Goal: Information Seeking & Learning: Learn about a topic

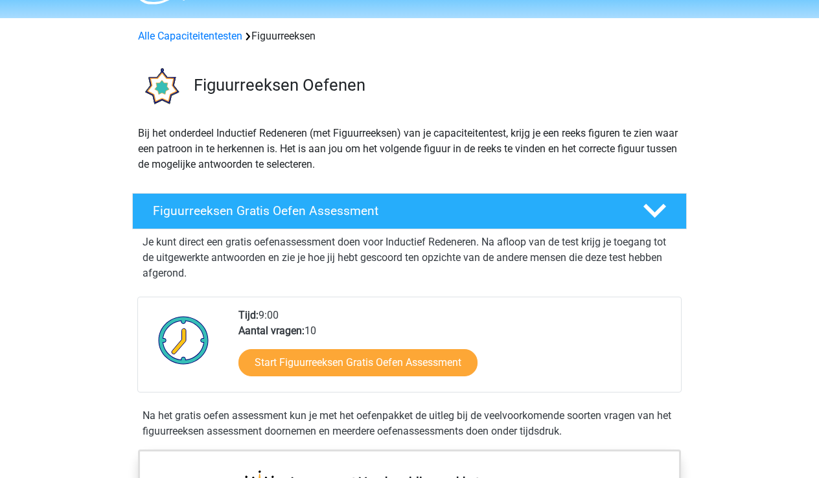
scroll to position [40, 0]
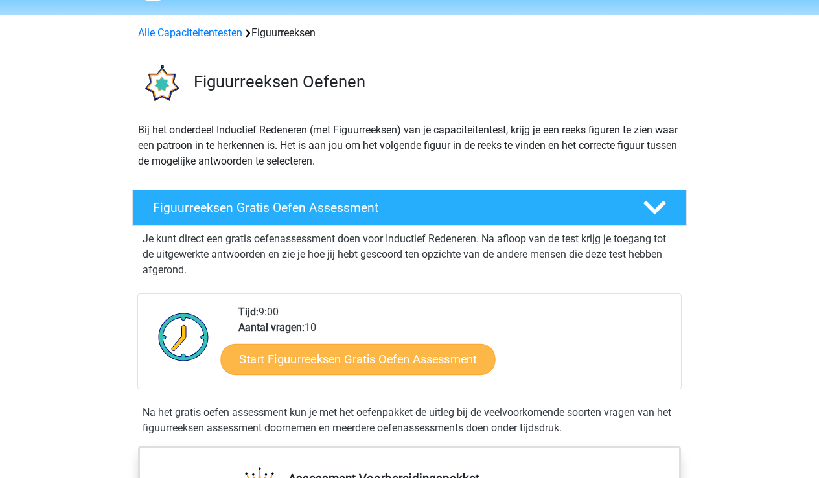
click at [378, 358] on link "Start Figuurreeksen Gratis Oefen Assessment" at bounding box center [358, 358] width 275 height 31
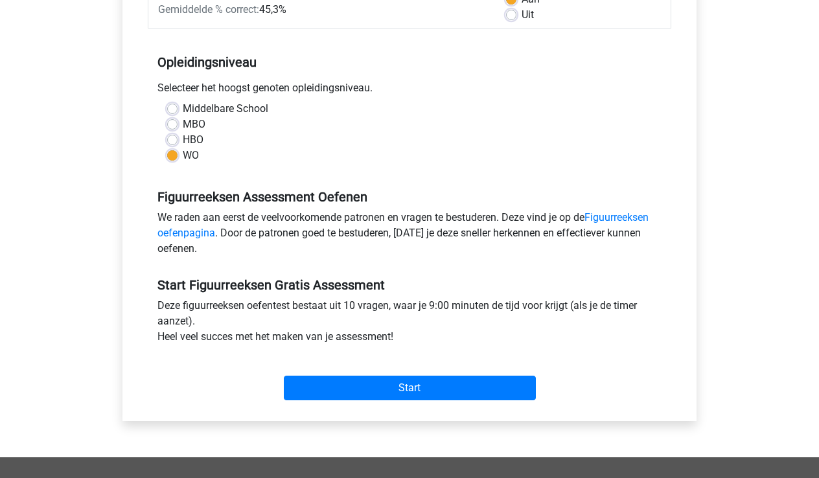
scroll to position [225, 0]
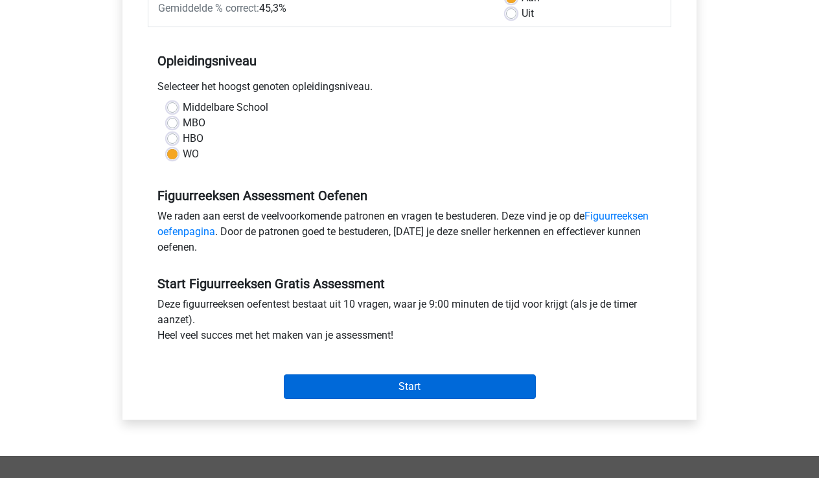
click at [403, 387] on input "Start" at bounding box center [410, 386] width 252 height 25
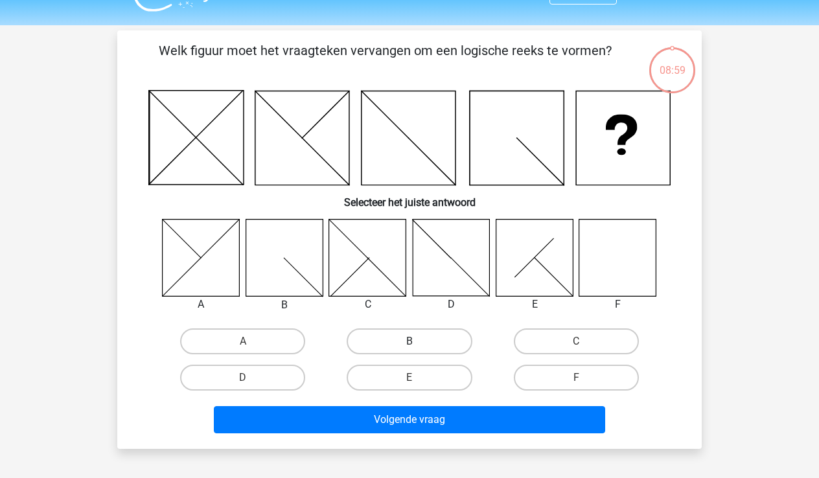
scroll to position [29, 0]
click at [616, 372] on label "F" at bounding box center [576, 378] width 125 height 26
click at [584, 378] on input "F" at bounding box center [580, 382] width 8 height 8
radio input "true"
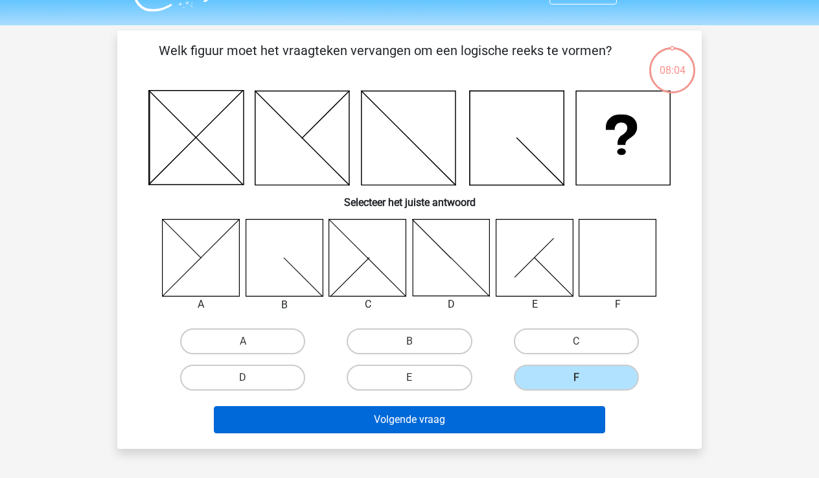
click at [396, 420] on button "Volgende vraag" at bounding box center [410, 419] width 392 height 27
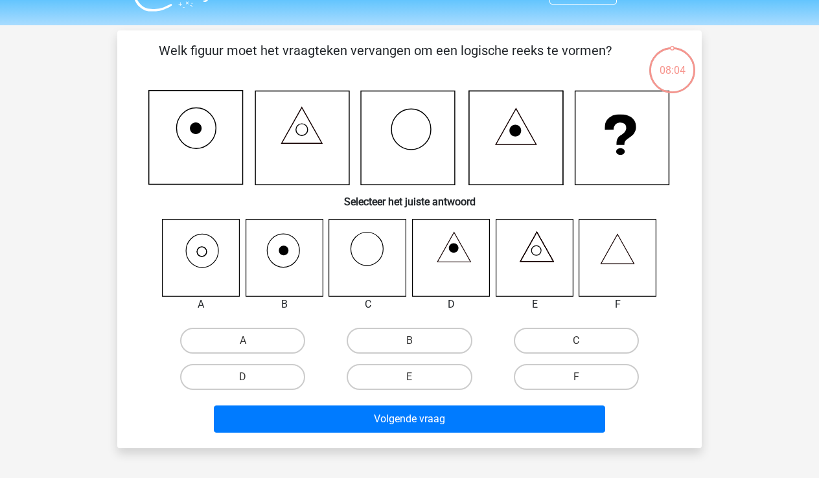
scroll to position [60, 0]
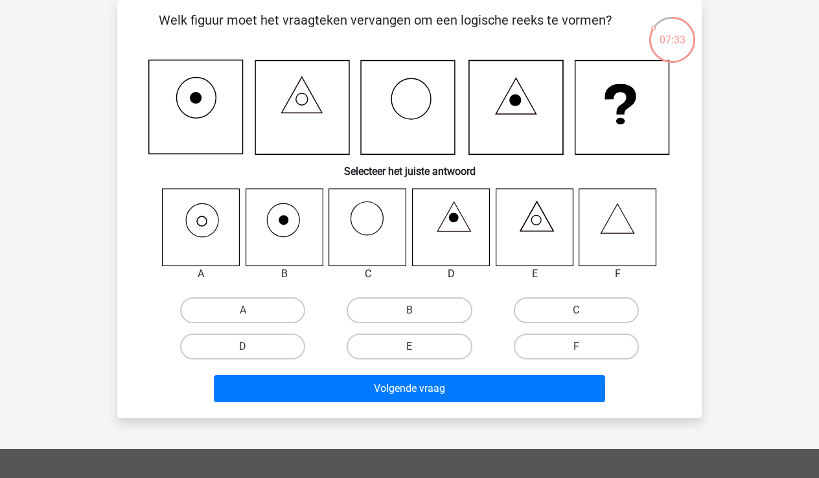
click at [205, 216] on icon at bounding box center [201, 227] width 77 height 77
click at [237, 319] on label "A" at bounding box center [242, 310] width 125 height 26
click at [243, 319] on input "A" at bounding box center [247, 314] width 8 height 8
radio input "true"
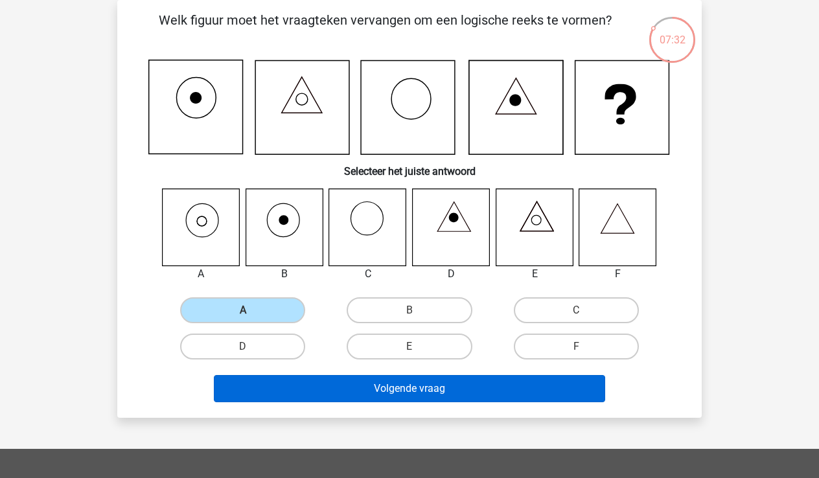
click at [393, 390] on button "Volgende vraag" at bounding box center [410, 388] width 392 height 27
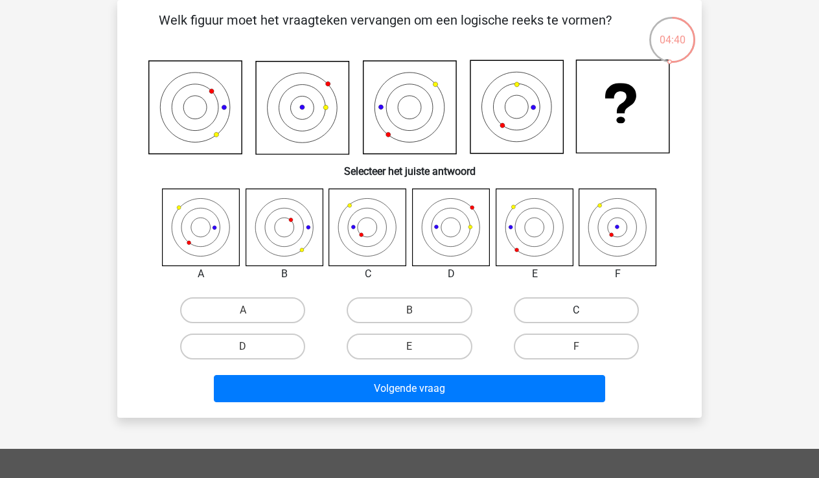
click at [564, 304] on label "C" at bounding box center [576, 310] width 125 height 26
click at [576, 310] on input "C" at bounding box center [580, 314] width 8 height 8
radio input "true"
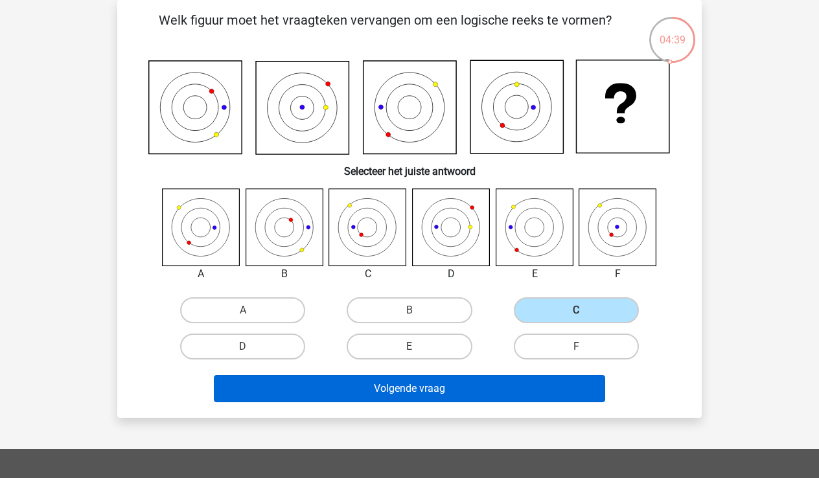
click at [479, 382] on button "Volgende vraag" at bounding box center [410, 388] width 392 height 27
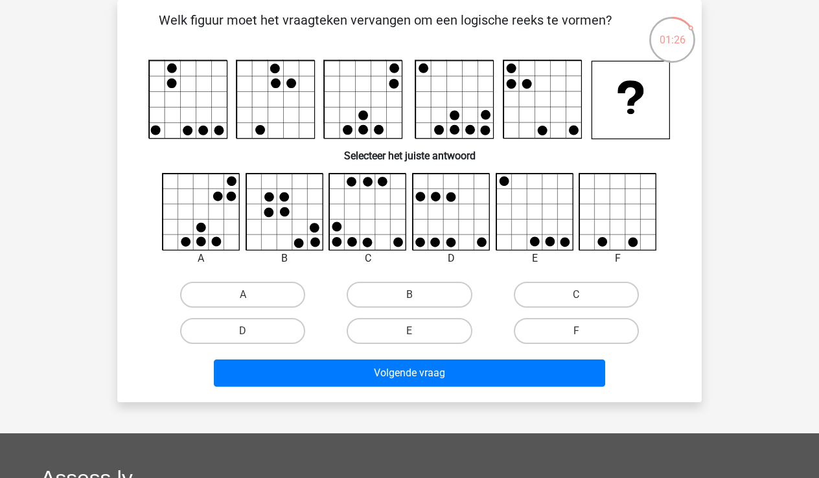
click at [534, 218] on icon at bounding box center [534, 212] width 77 height 77
click at [444, 326] on label "E" at bounding box center [409, 331] width 125 height 26
click at [418, 331] on input "E" at bounding box center [413, 335] width 8 height 8
radio input "true"
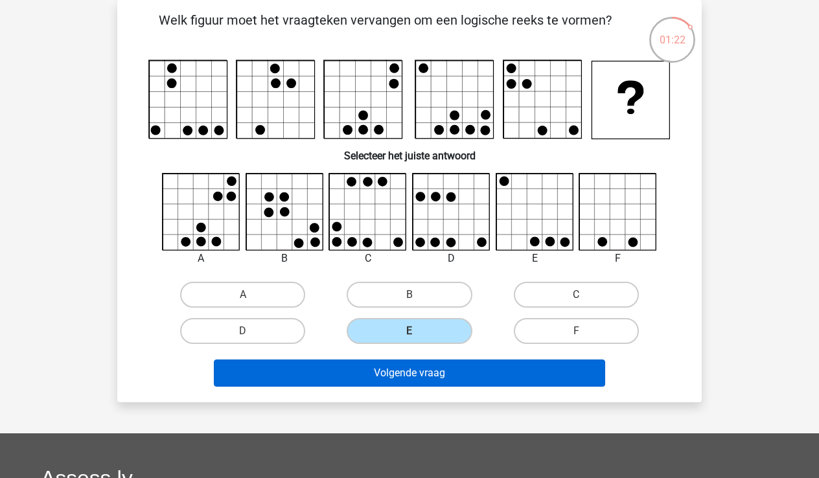
click at [459, 375] on button "Volgende vraag" at bounding box center [410, 373] width 392 height 27
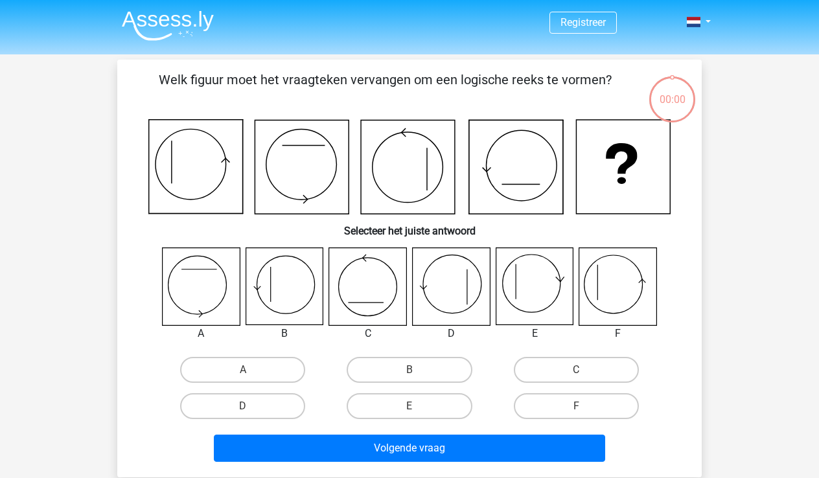
scroll to position [60, 0]
